Goal: Task Accomplishment & Management: Use online tool/utility

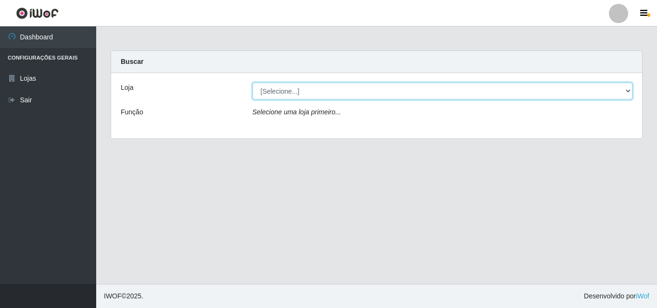
click at [627, 92] on select "[Selecione...] BomQueSó Agreste - Loja 3" at bounding box center [442, 91] width 380 height 17
select select "215"
click at [252, 83] on select "[Selecione...] BomQueSó Agreste - Loja 3" at bounding box center [442, 91] width 380 height 17
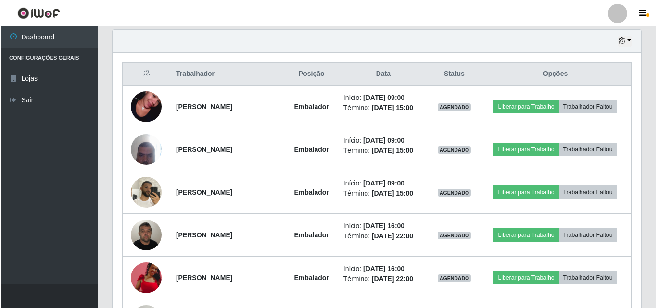
scroll to position [336, 0]
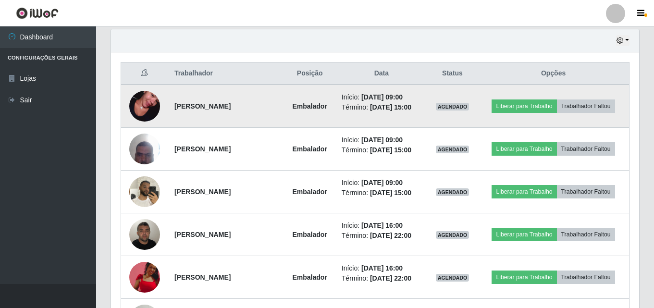
click at [137, 101] on img at bounding box center [144, 106] width 31 height 55
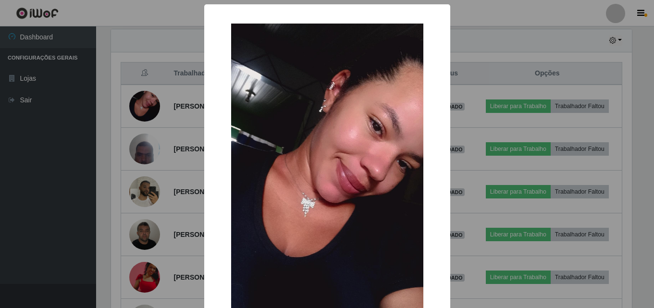
scroll to position [199, 523]
click at [114, 97] on div "× OK Cancel" at bounding box center [328, 154] width 657 height 308
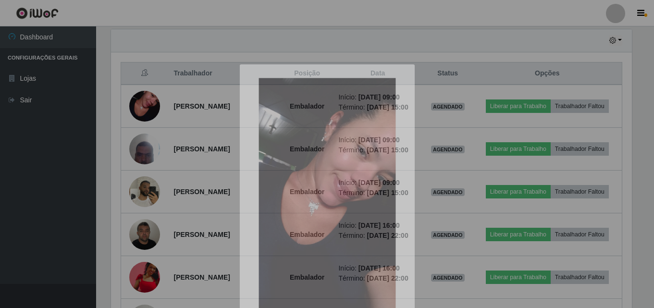
scroll to position [199, 528]
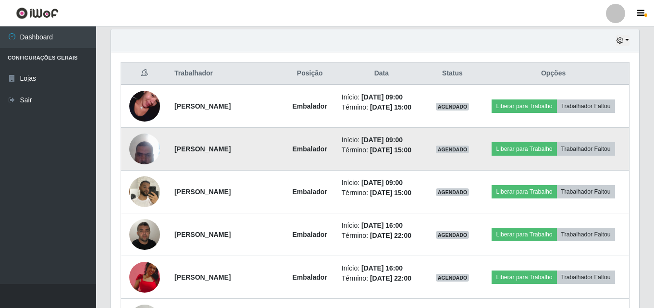
click at [142, 151] on img at bounding box center [144, 148] width 31 height 41
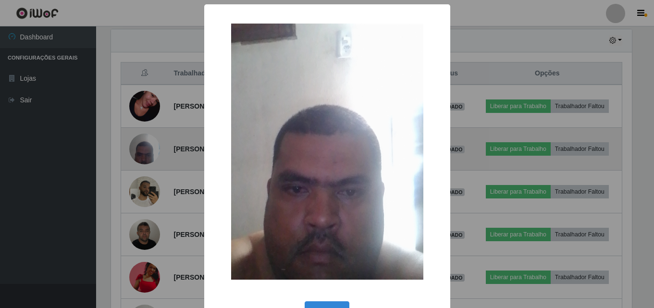
scroll to position [199, 523]
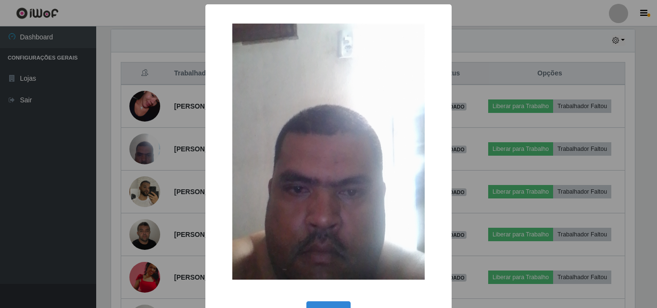
click at [119, 131] on div "× OK Cancel" at bounding box center [328, 154] width 657 height 308
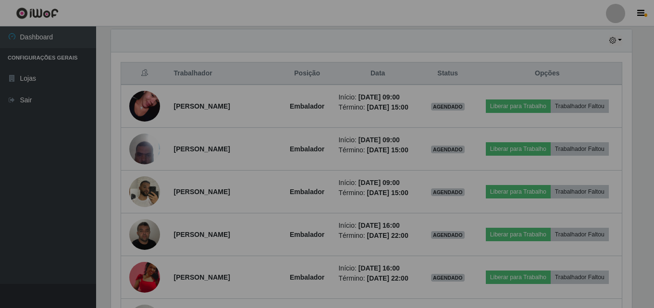
scroll to position [199, 528]
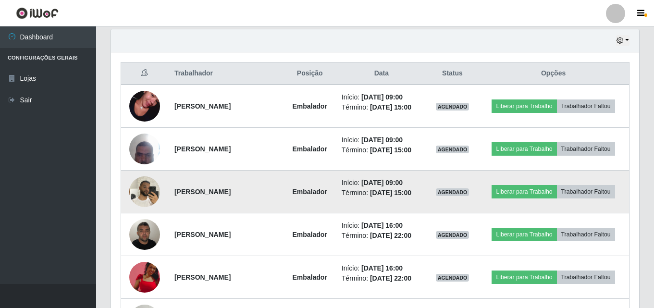
click at [142, 191] on img at bounding box center [144, 191] width 31 height 41
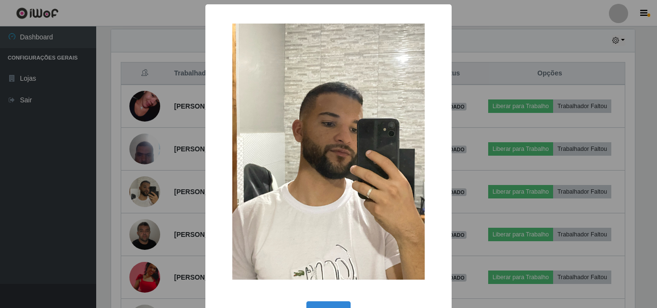
click at [102, 164] on div "× OK Cancel" at bounding box center [328, 154] width 657 height 308
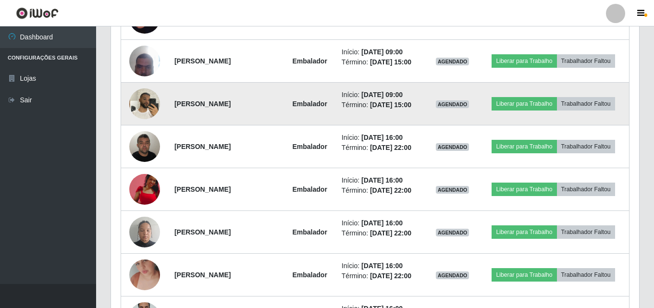
scroll to position [433, 0]
